Goal: Navigation & Orientation: Go to known website

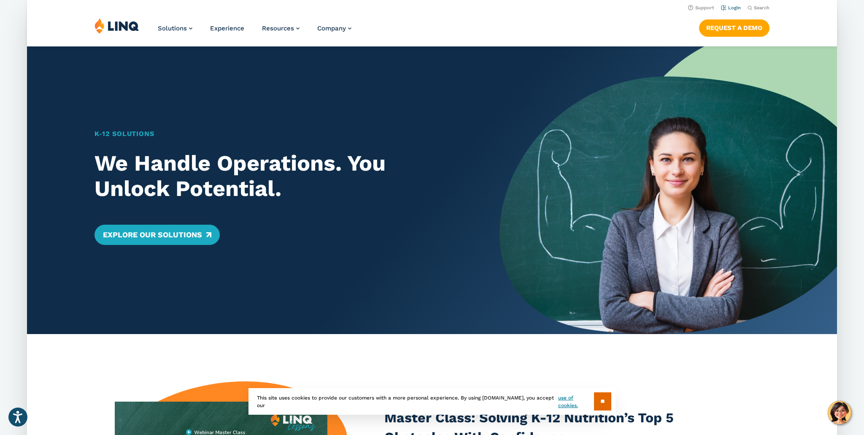
click at [734, 7] on link "Login" at bounding box center [731, 7] width 20 height 5
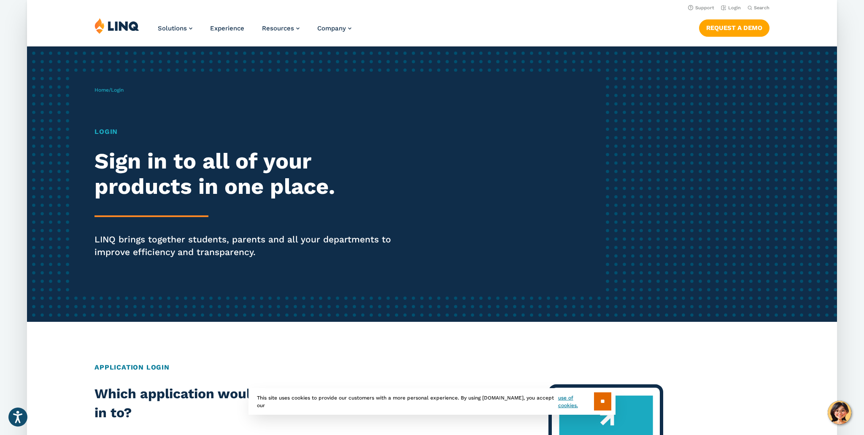
click at [110, 132] on h1 "Login" at bounding box center [251, 132] width 312 height 10
click at [117, 25] on img at bounding box center [117, 26] width 45 height 16
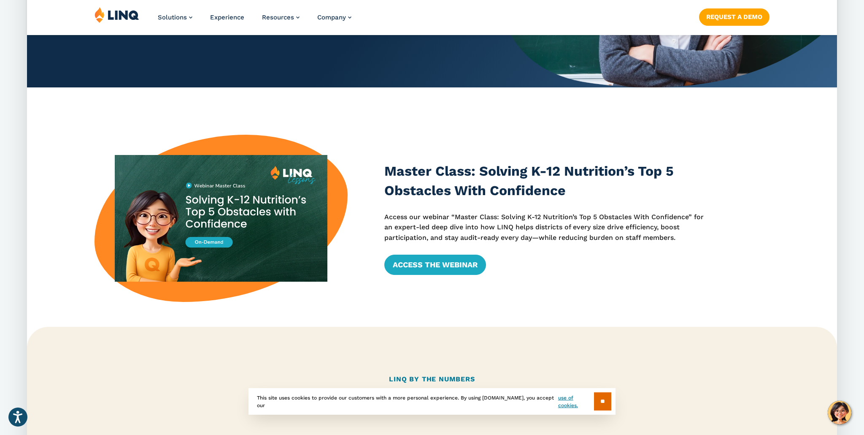
scroll to position [247, 0]
